Goal: Task Accomplishment & Management: Find specific page/section

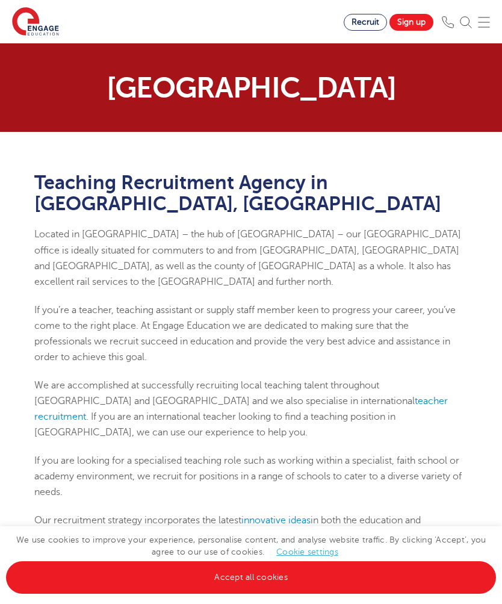
click at [481, 27] on img at bounding box center [484, 22] width 12 height 12
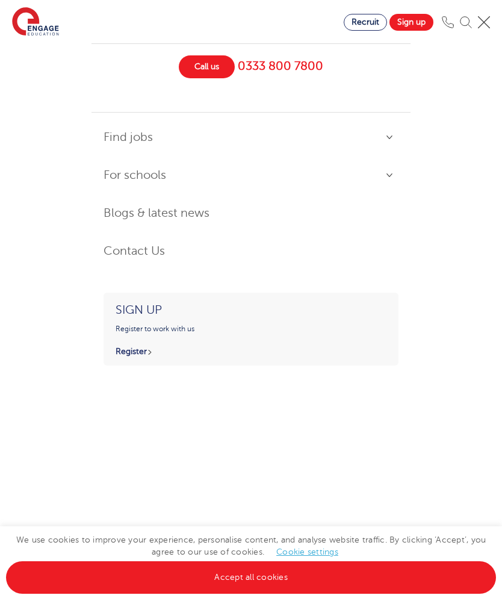
click at [383, 140] on link "Find jobs" at bounding box center [251, 138] width 295 height 26
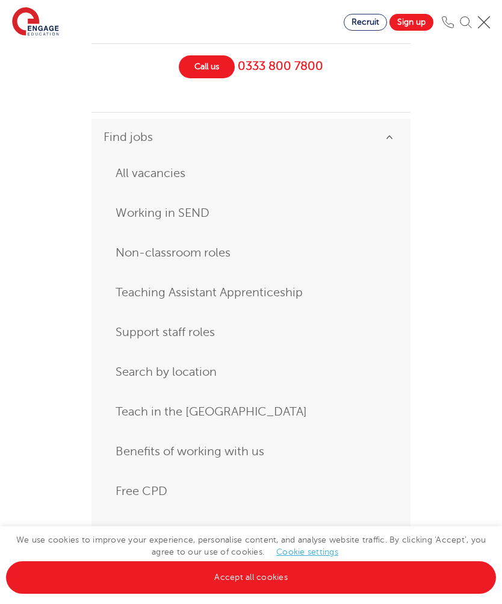
click at [178, 176] on link "All vacancies" at bounding box center [251, 174] width 271 height 22
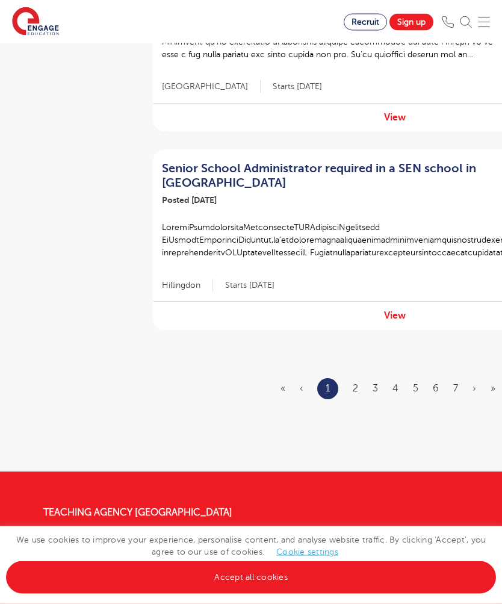
scroll to position [1692, 0]
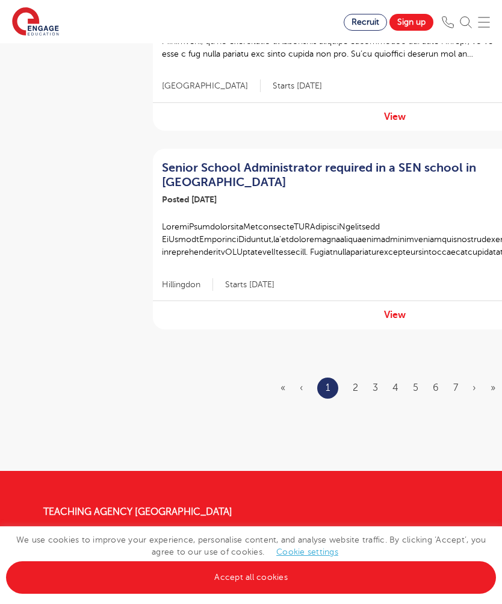
click at [356, 390] on link "2" at bounding box center [355, 387] width 5 height 11
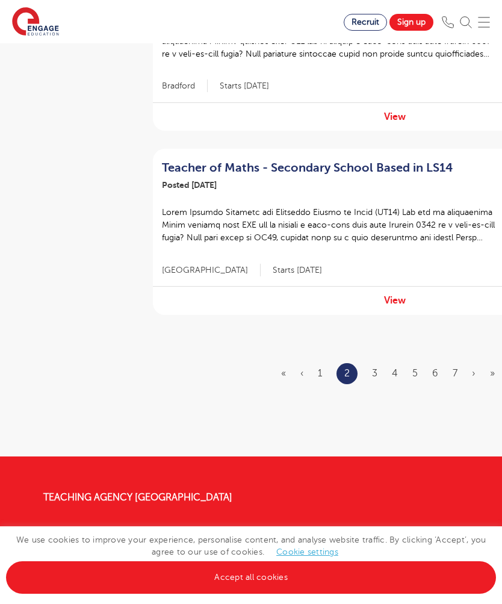
scroll to position [0, 0]
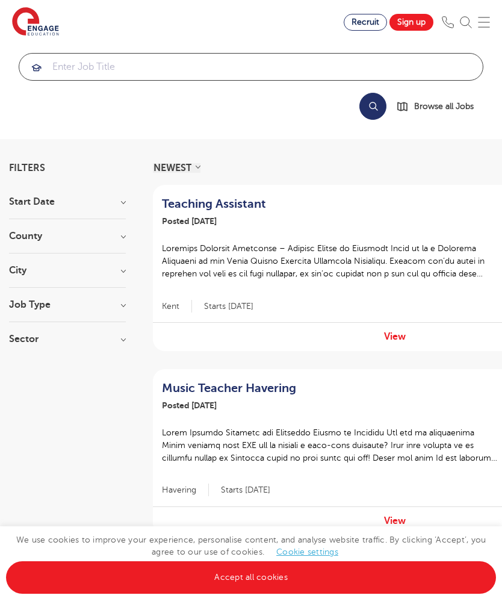
click at [373, 69] on input "search" at bounding box center [251, 67] width 464 height 27
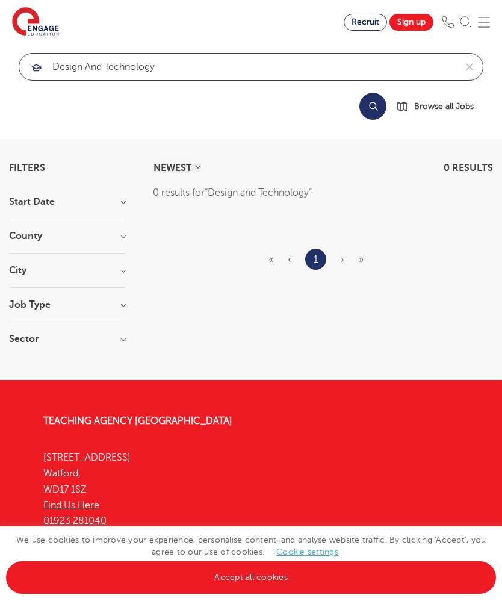
type input "Design and Technology"
click button "Submit" at bounding box center [0, 0] width 0 height 0
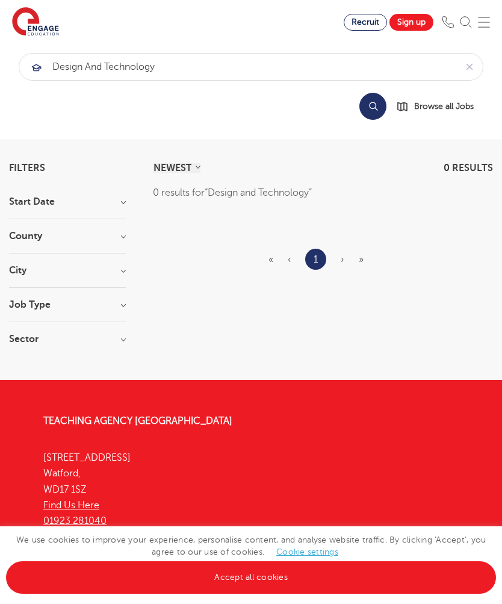
click at [460, 112] on span "Browse all Jobs" at bounding box center [444, 106] width 60 height 14
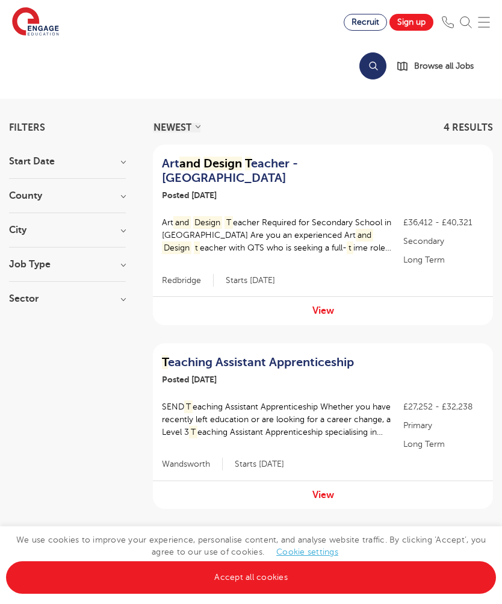
click at [318, 163] on h2 "Art and Design T eacher - Redbridge" at bounding box center [275, 171] width 226 height 29
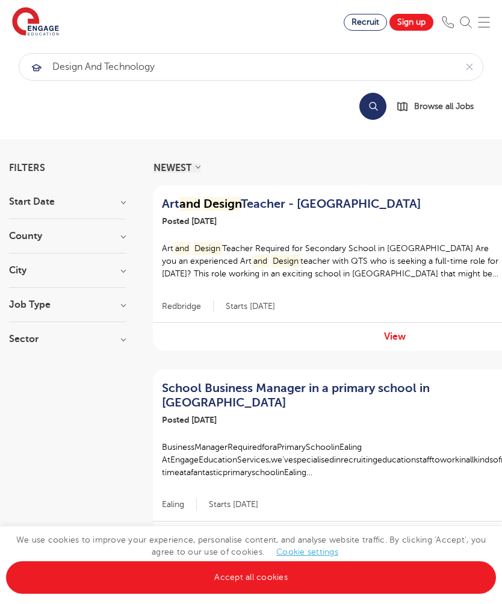
scroll to position [40, 0]
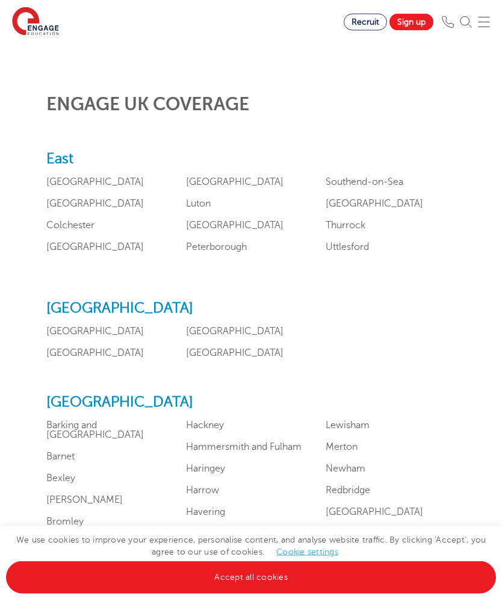
scroll to position [508, 0]
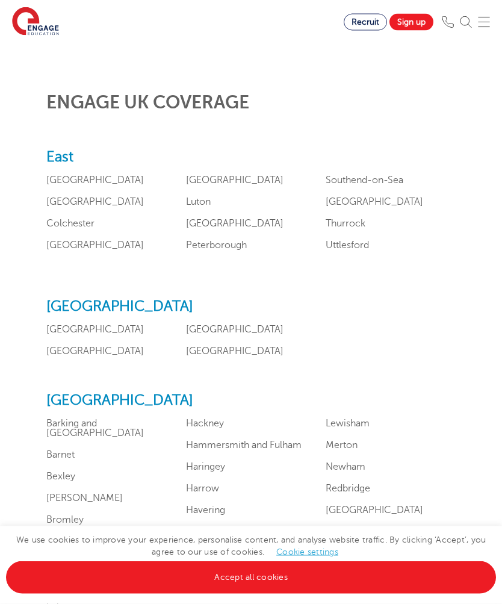
click at [213, 229] on link "Norfolk" at bounding box center [235, 224] width 98 height 11
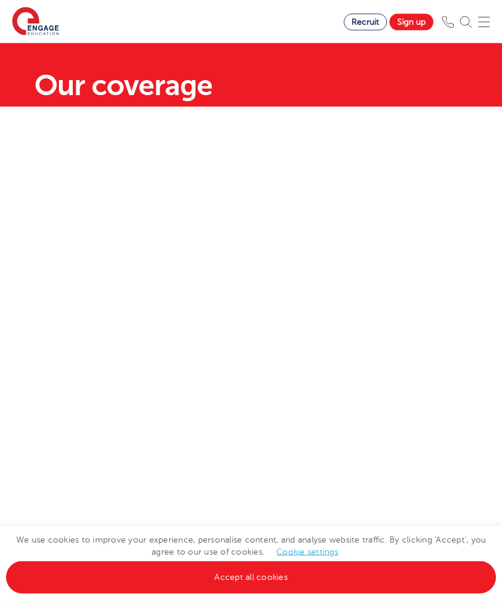
scroll to position [0, 0]
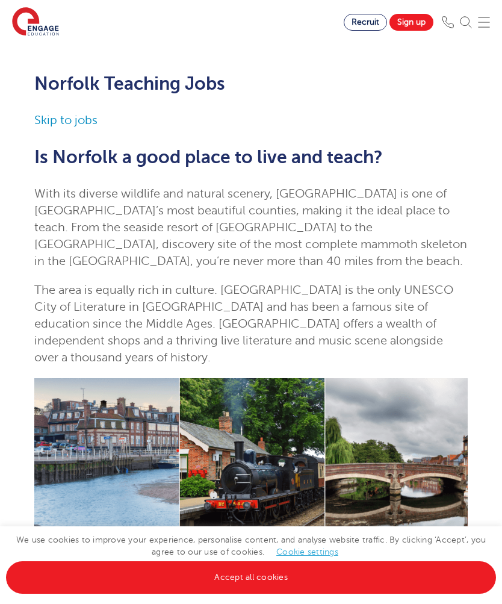
click at [485, 22] on img at bounding box center [484, 22] width 12 height 12
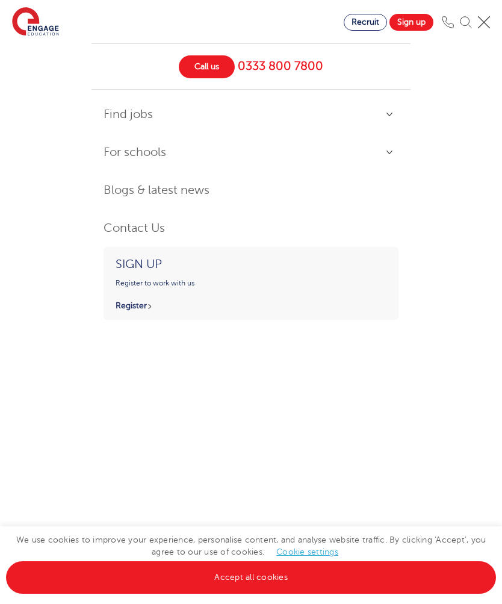
click at [397, 111] on link "Find jobs" at bounding box center [251, 115] width 295 height 26
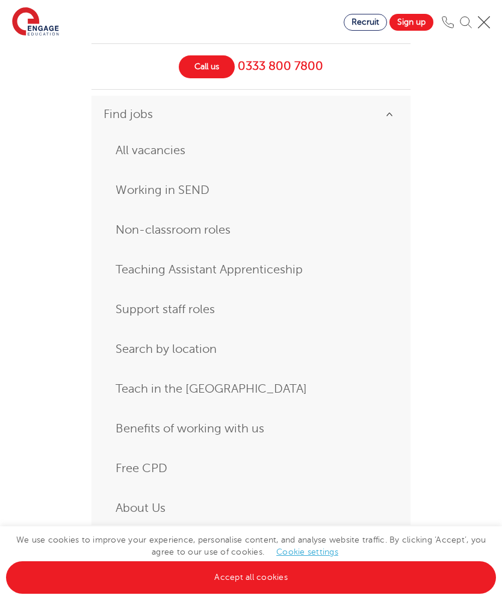
click at [206, 351] on link "Search by location" at bounding box center [251, 349] width 271 height 22
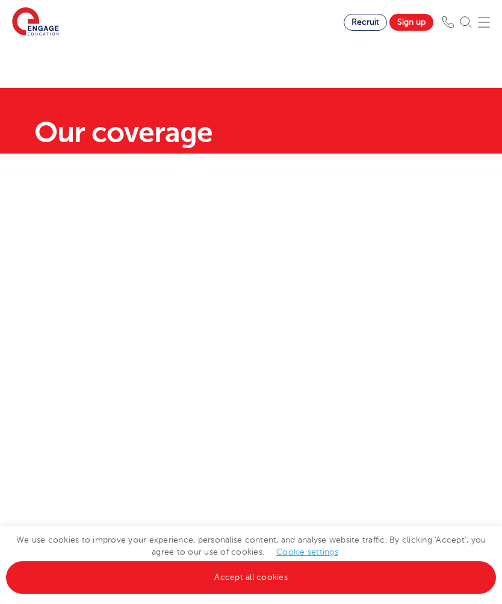
click at [273, 579] on link "Accept all cookies" at bounding box center [251, 577] width 490 height 33
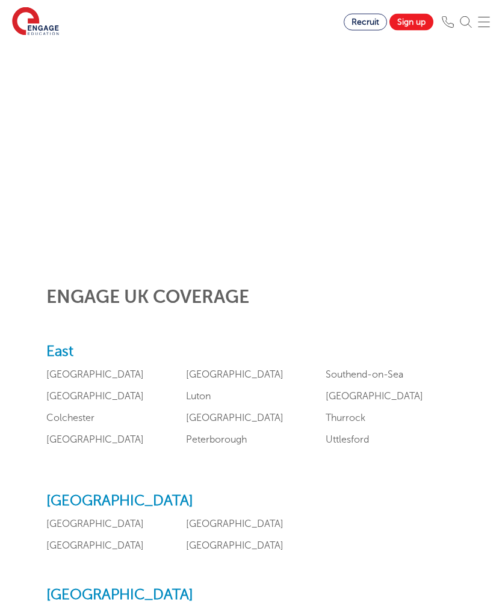
scroll to position [314, 0]
click at [217, 423] on link "Norfolk" at bounding box center [235, 418] width 98 height 11
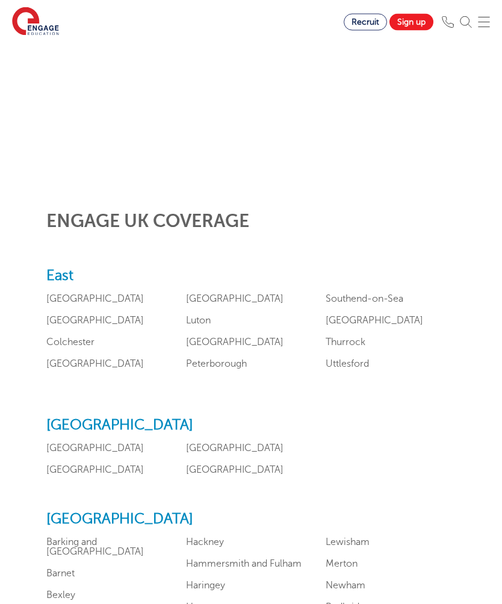
scroll to position [394, 0]
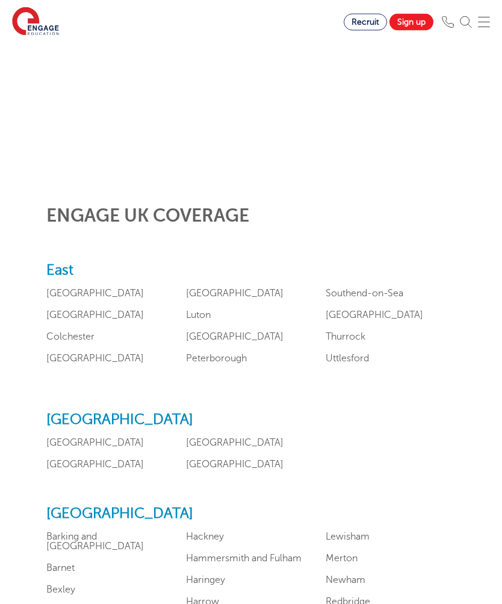
click at [350, 321] on link "Suffolk" at bounding box center [375, 315] width 98 height 11
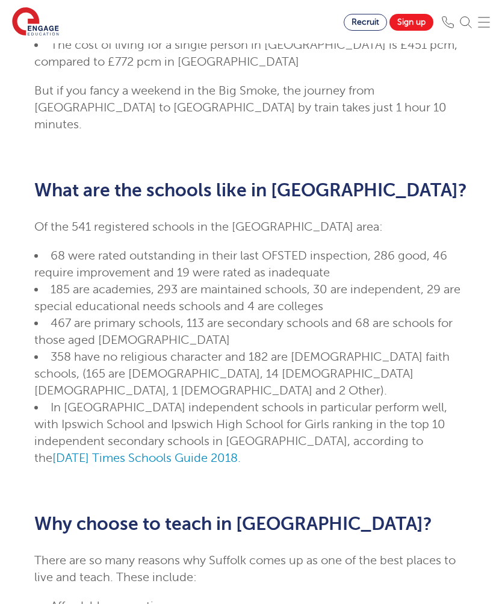
scroll to position [682, 0]
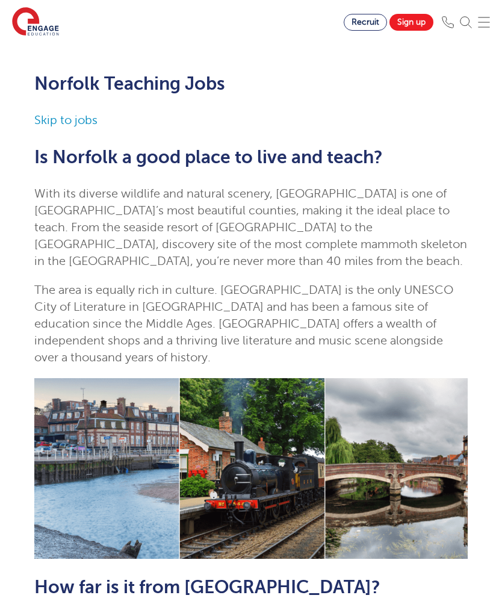
click at [364, 446] on img at bounding box center [251, 468] width 434 height 181
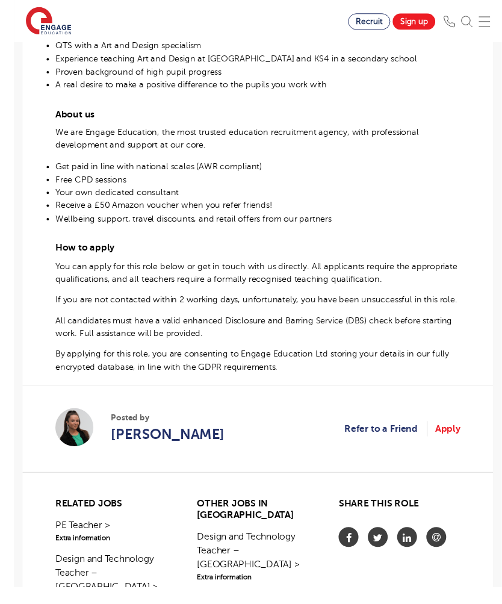
scroll to position [737, 0]
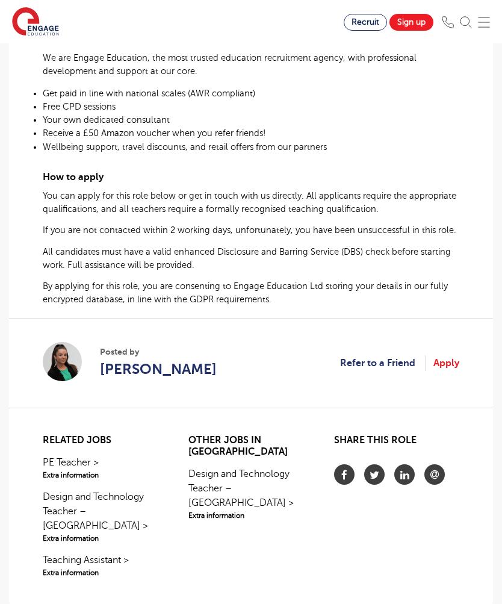
click at [264, 491] on link "Design and Technology Teacher – [GEOGRAPHIC_DATA] > Extra information" at bounding box center [251, 494] width 125 height 54
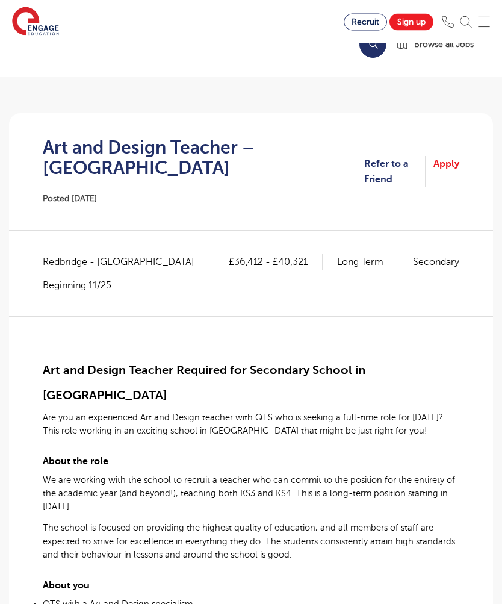
scroll to position [0, 0]
